Goal: Task Accomplishment & Management: Use online tool/utility

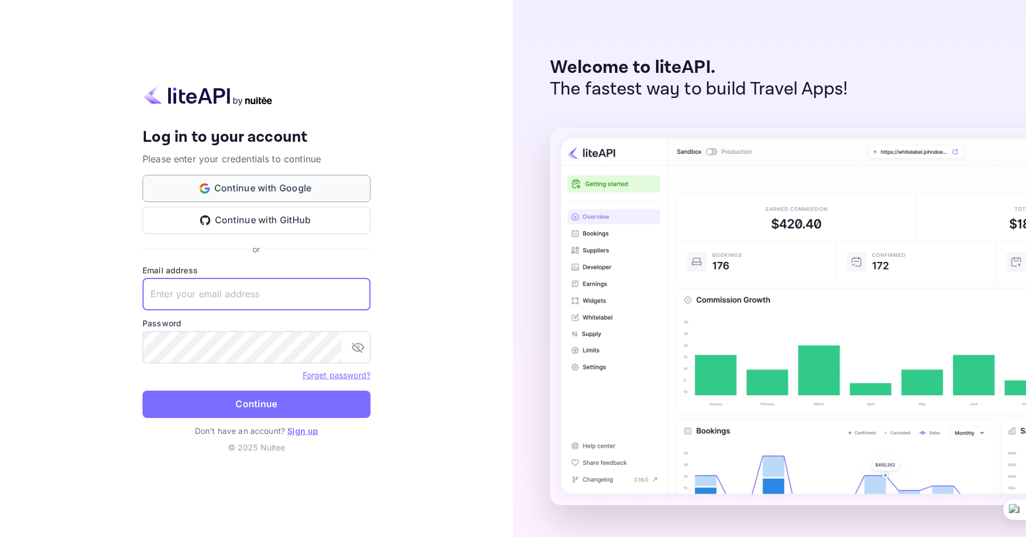
click at [351, 191] on button "Continue with Google" at bounding box center [256, 188] width 228 height 27
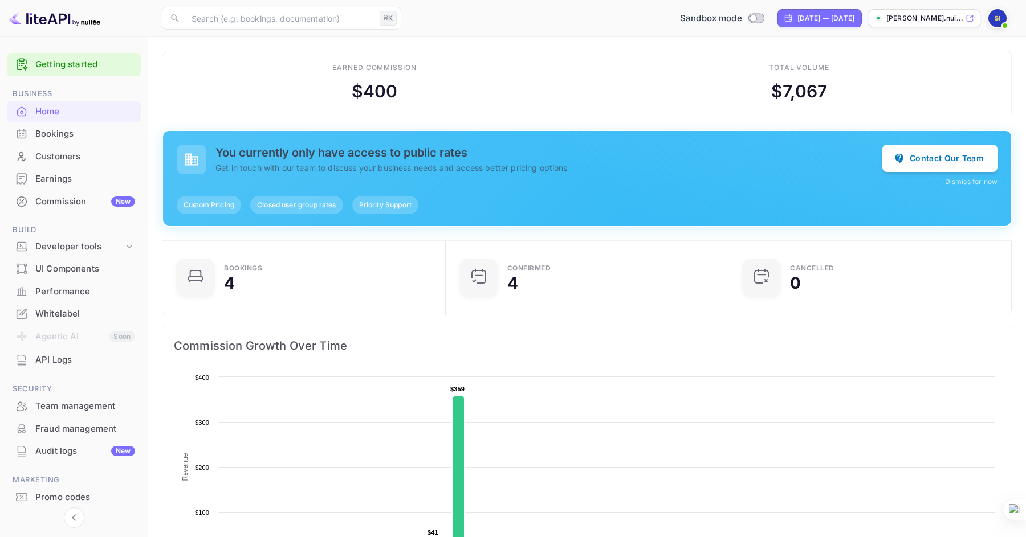
scroll to position [185, 276]
click at [72, 242] on div "Developer tools" at bounding box center [79, 247] width 88 height 13
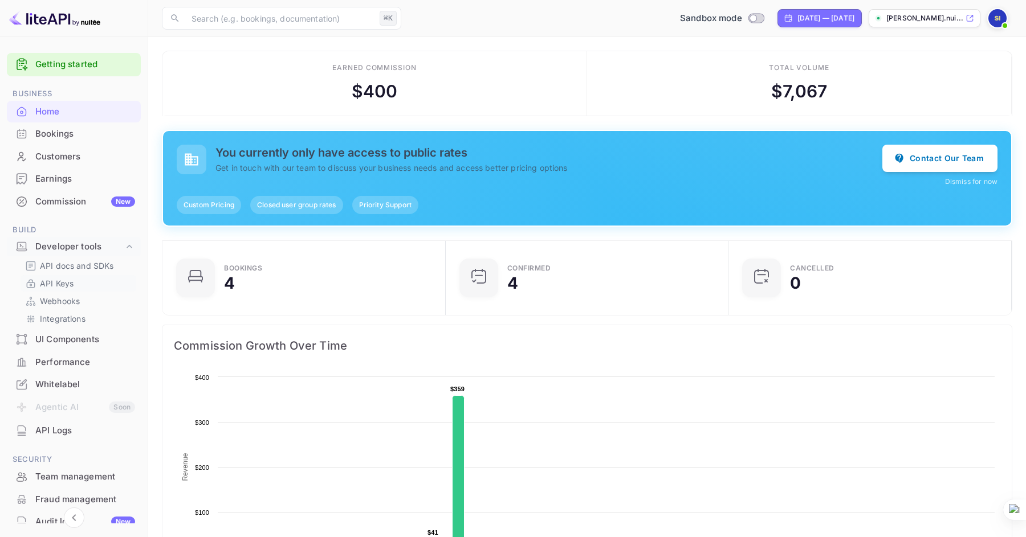
click at [61, 283] on p "API Keys" at bounding box center [57, 284] width 34 height 12
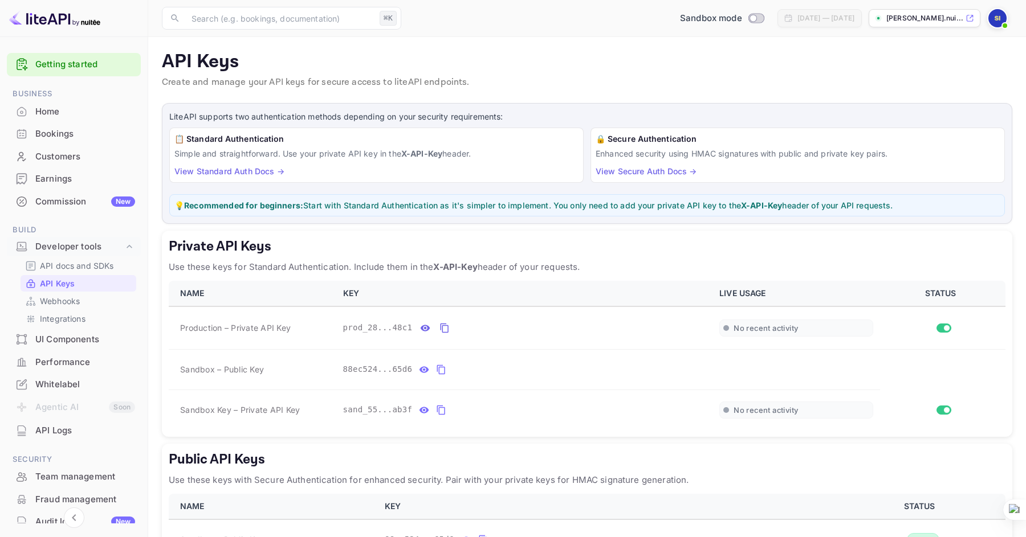
click at [259, 169] on link "View Standard Auth Docs →" at bounding box center [229, 171] width 110 height 10
click at [442, 410] on icon "private api keys table" at bounding box center [441, 411] width 10 height 14
